Goal: Transaction & Acquisition: Purchase product/service

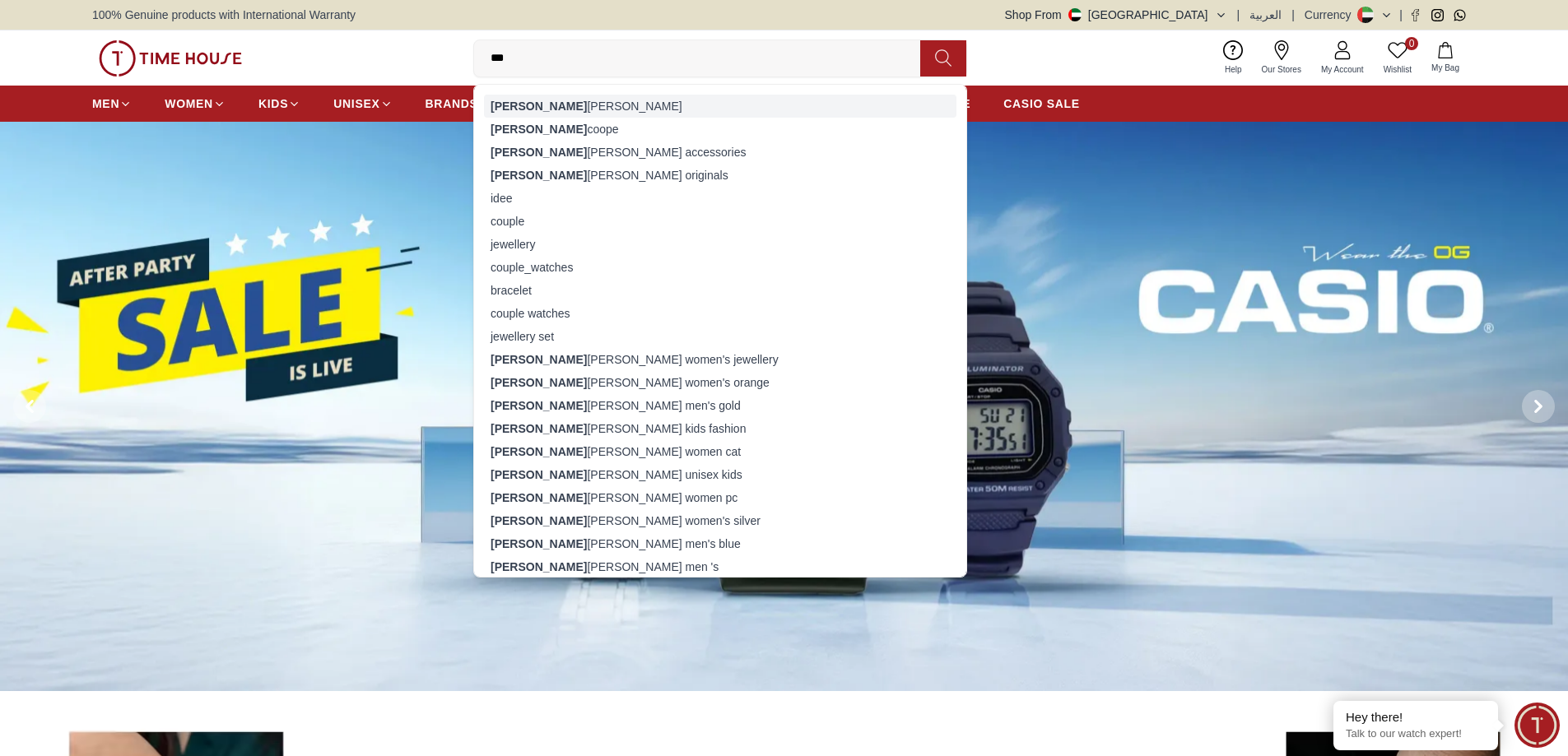
type input "***"
click at [527, 102] on div "[PERSON_NAME]" at bounding box center [720, 106] width 473 height 23
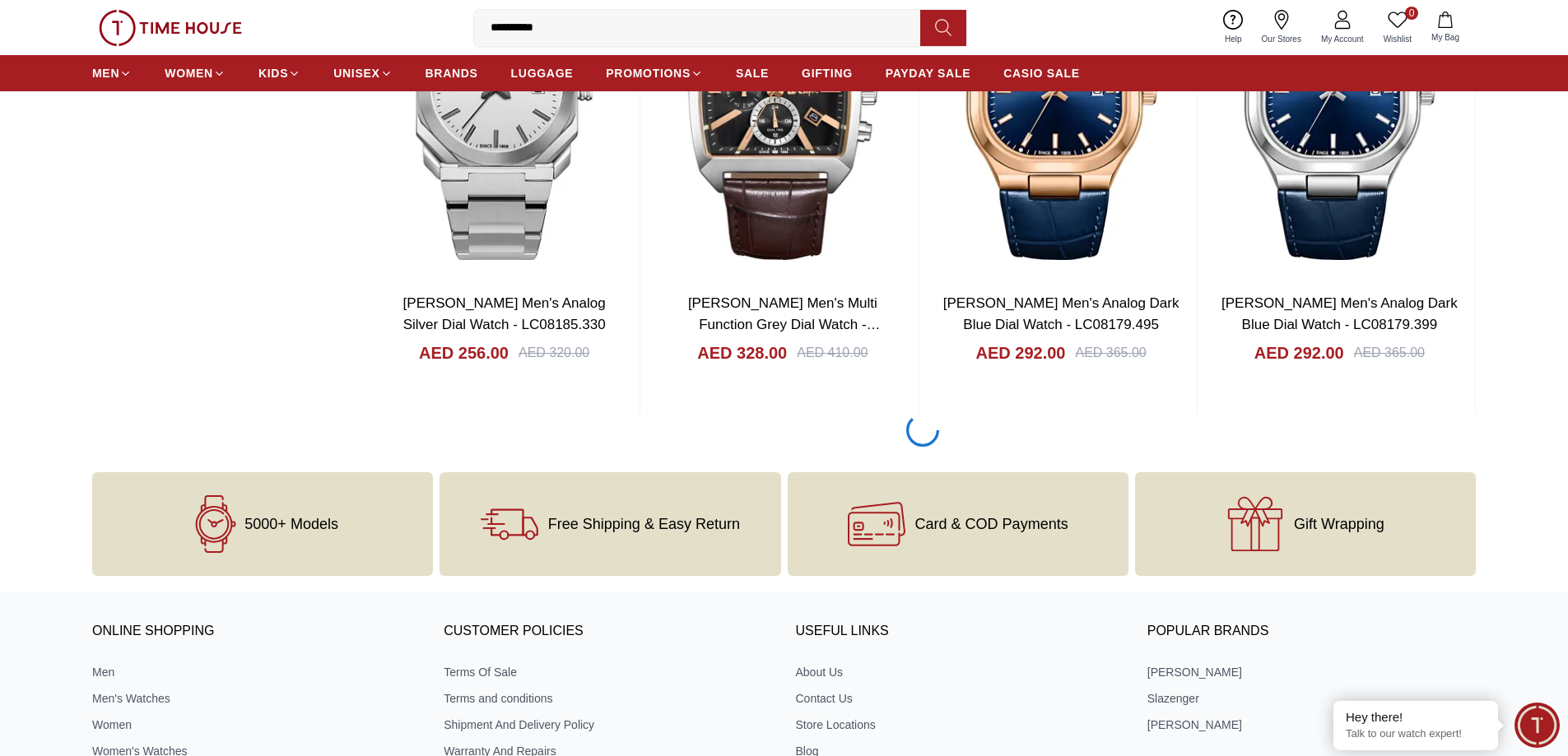
scroll to position [2212, 0]
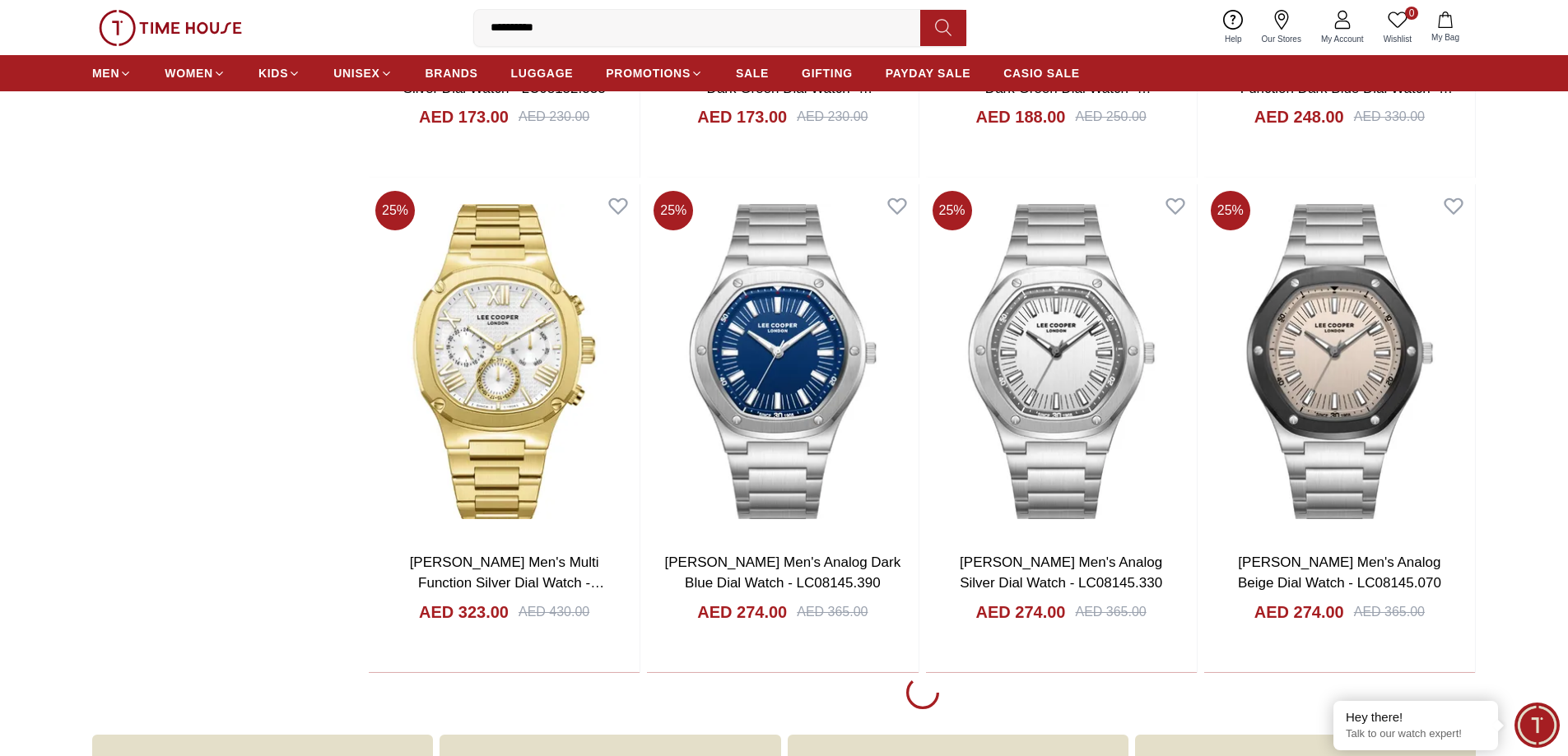
scroll to position [7312, 0]
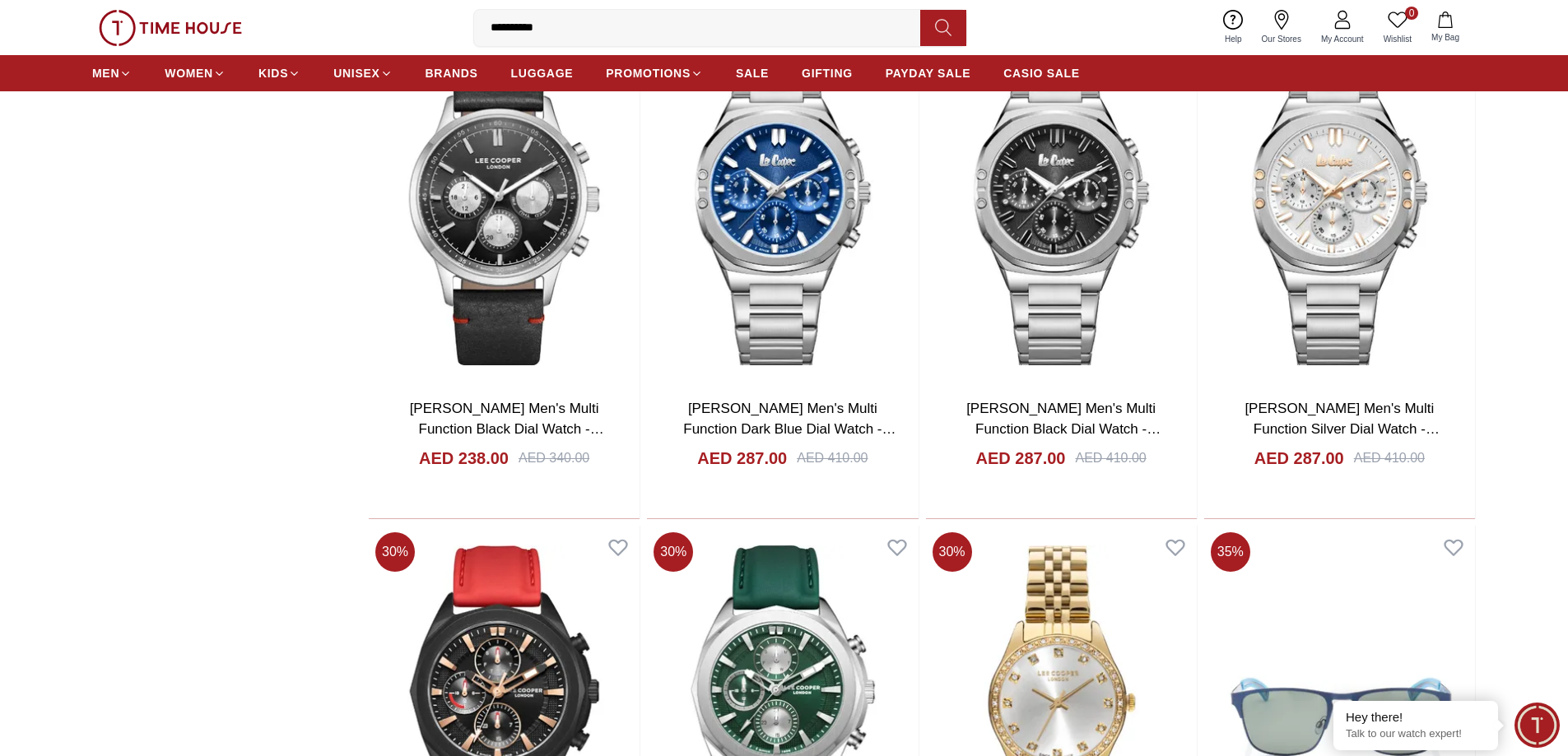
scroll to position [12001, 0]
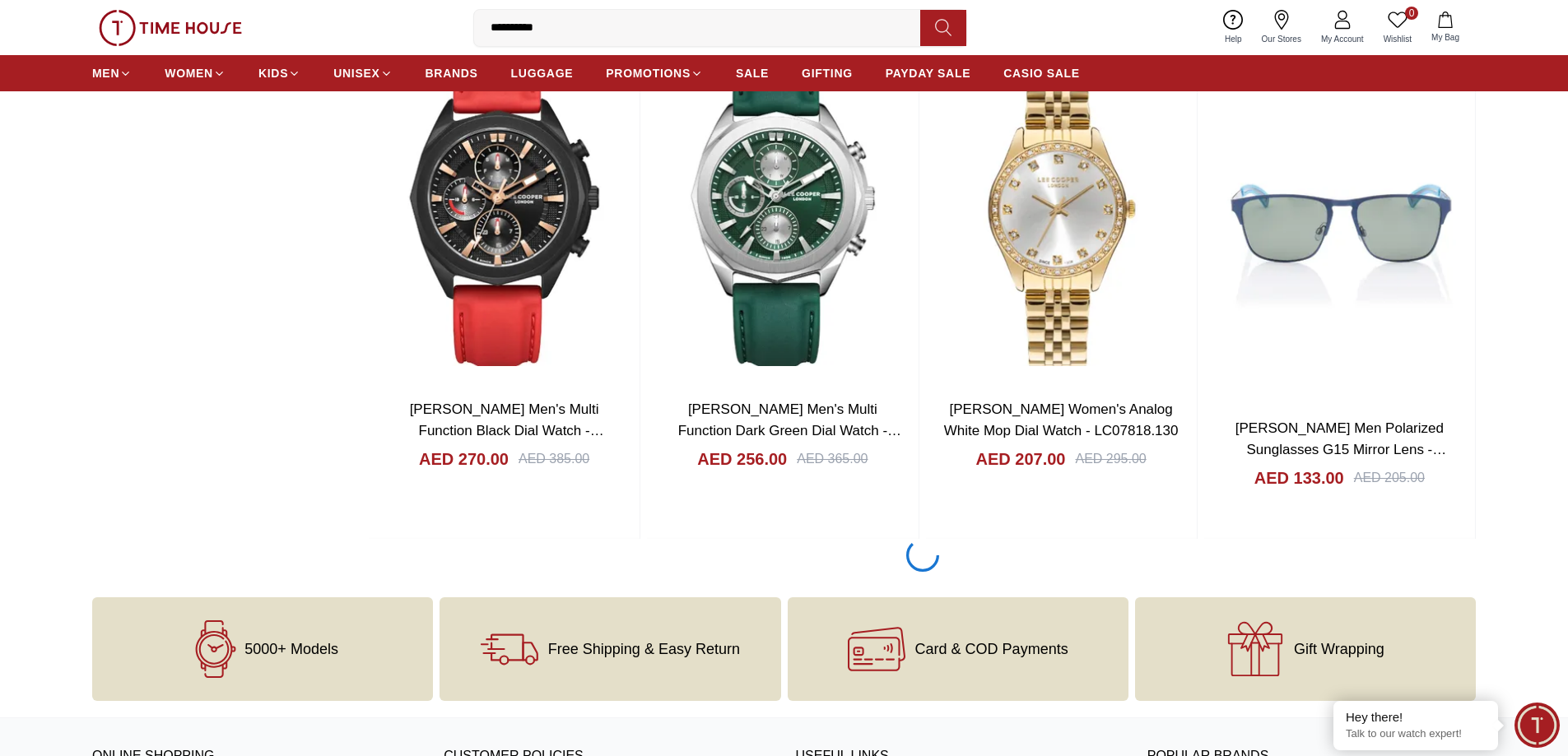
scroll to position [12001, 0]
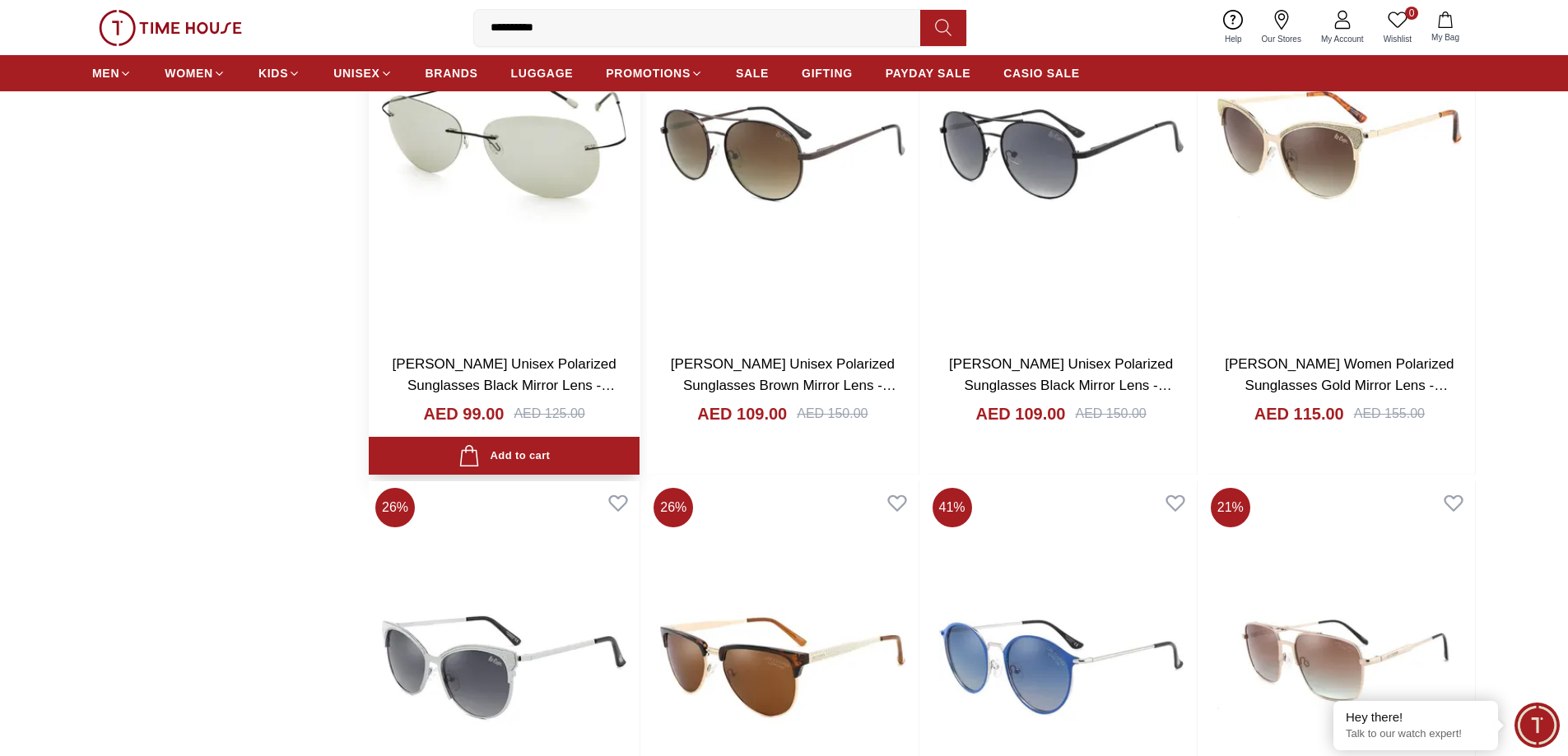
scroll to position [15209, 0]
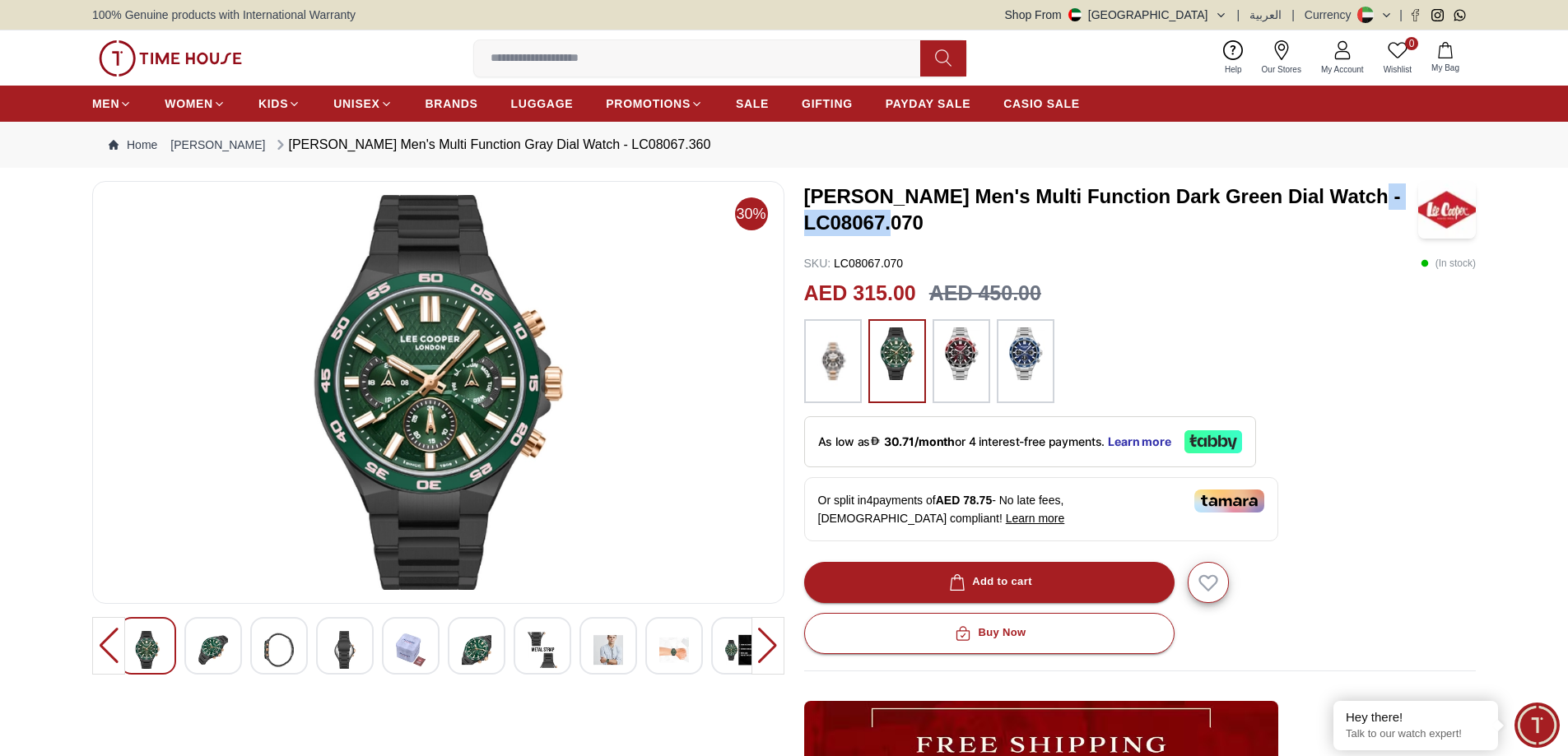
drag, startPoint x: 807, startPoint y: 220, endPoint x: 933, endPoint y: 222, distance: 126.0
click at [933, 222] on h3 "[PERSON_NAME] Men's Multi Function Dark Green Dial Watch - LC08067.070" at bounding box center [1112, 209] width 615 height 52
copy h3 "LC08067.070"
click at [461, 395] on img at bounding box center [437, 392] width 664 height 395
click at [1007, 372] on img at bounding box center [1025, 353] width 41 height 52
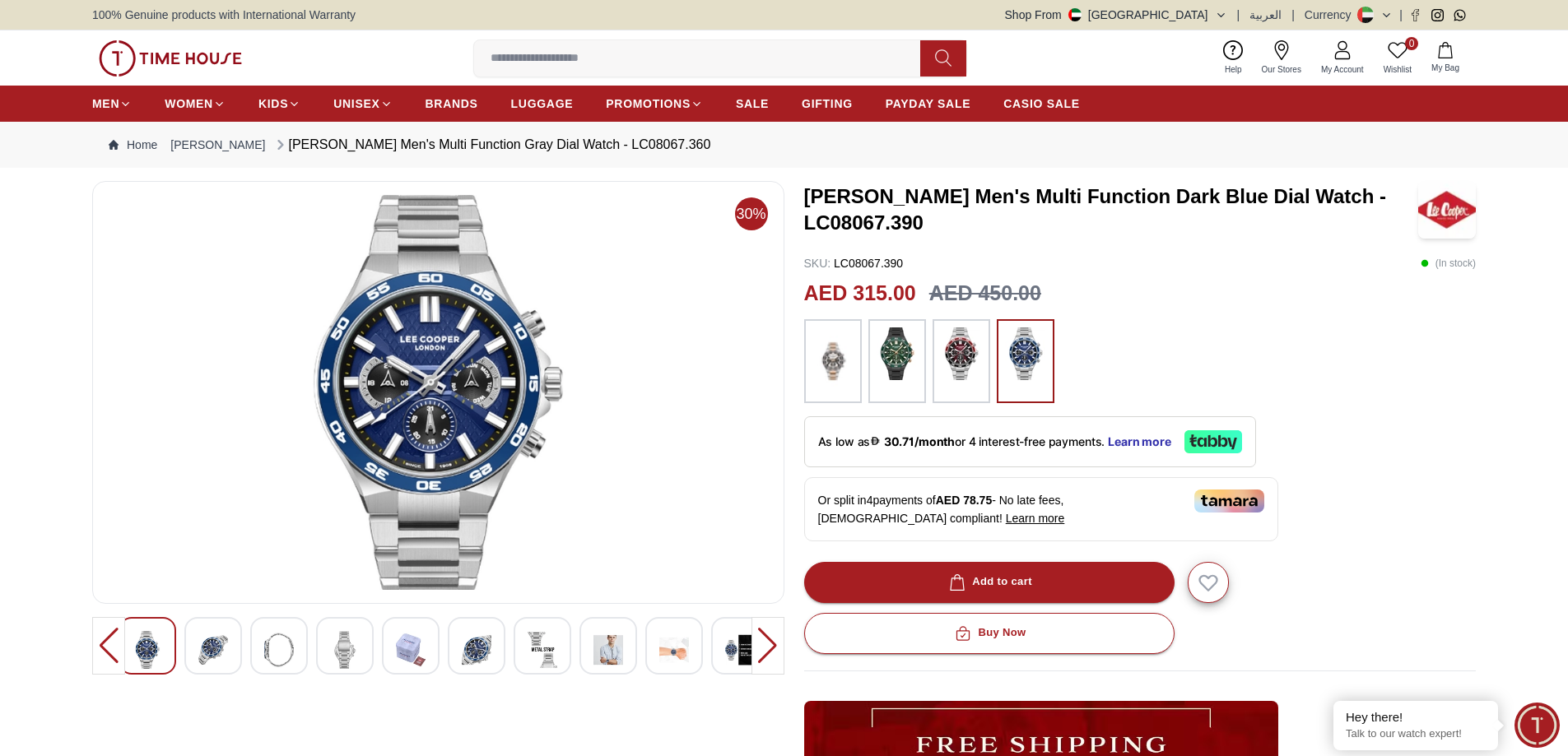
click at [887, 367] on img at bounding box center [897, 353] width 41 height 52
